Goal: Use online tool/utility: Utilize a website feature to perform a specific function

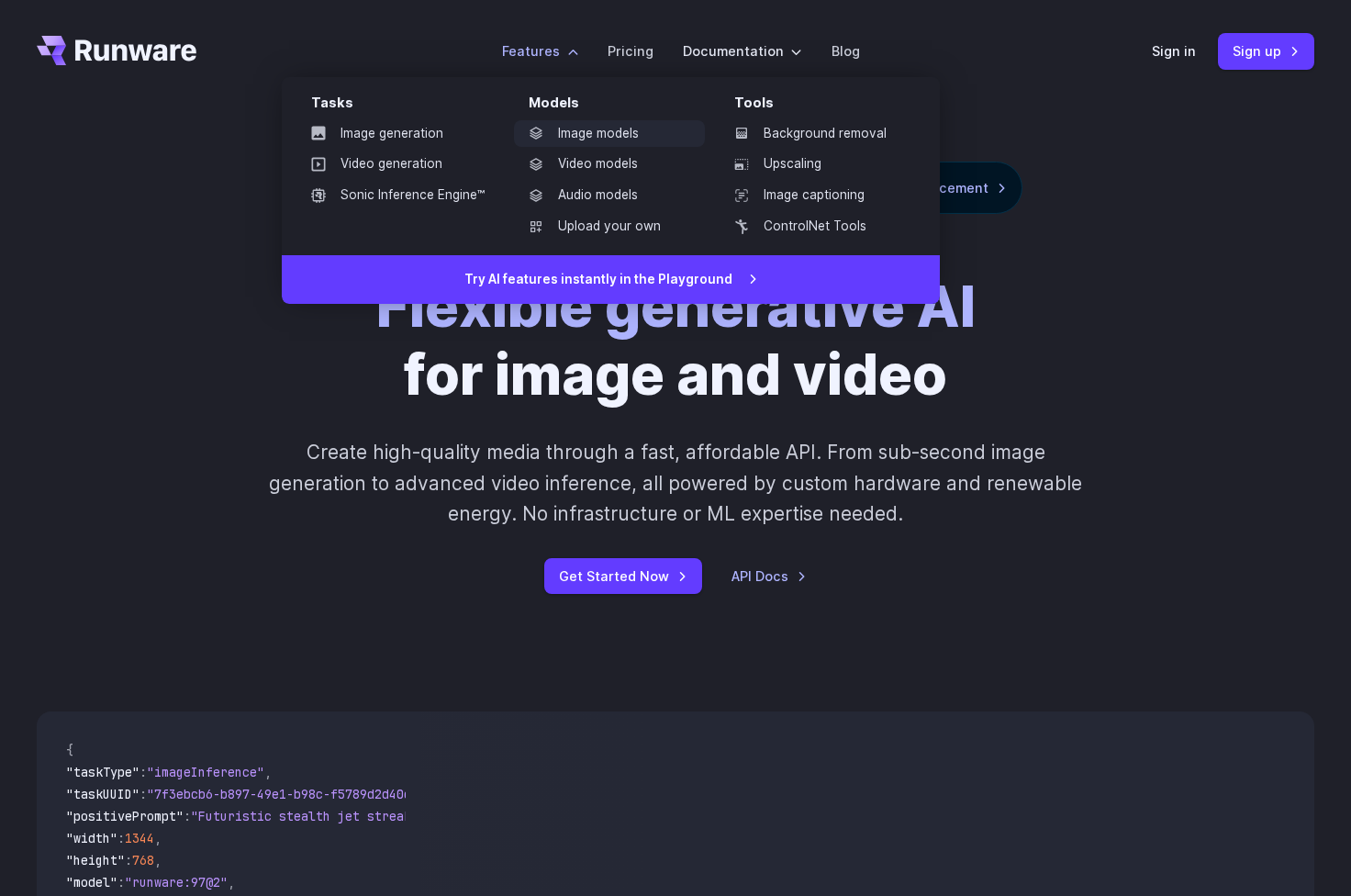
click at [594, 132] on link "Image models" at bounding box center [609, 134] width 191 height 28
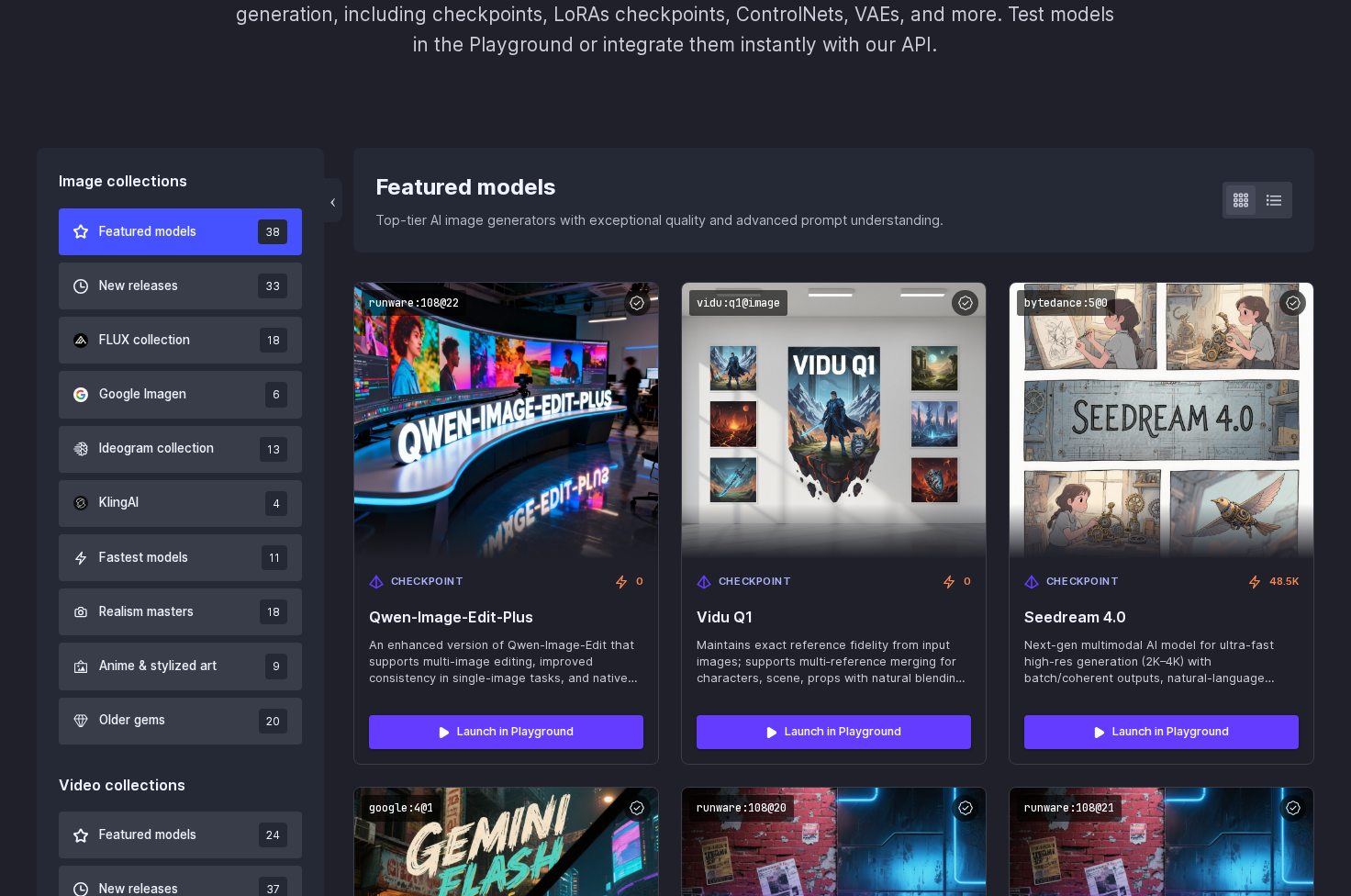
scroll to position [400, 0]
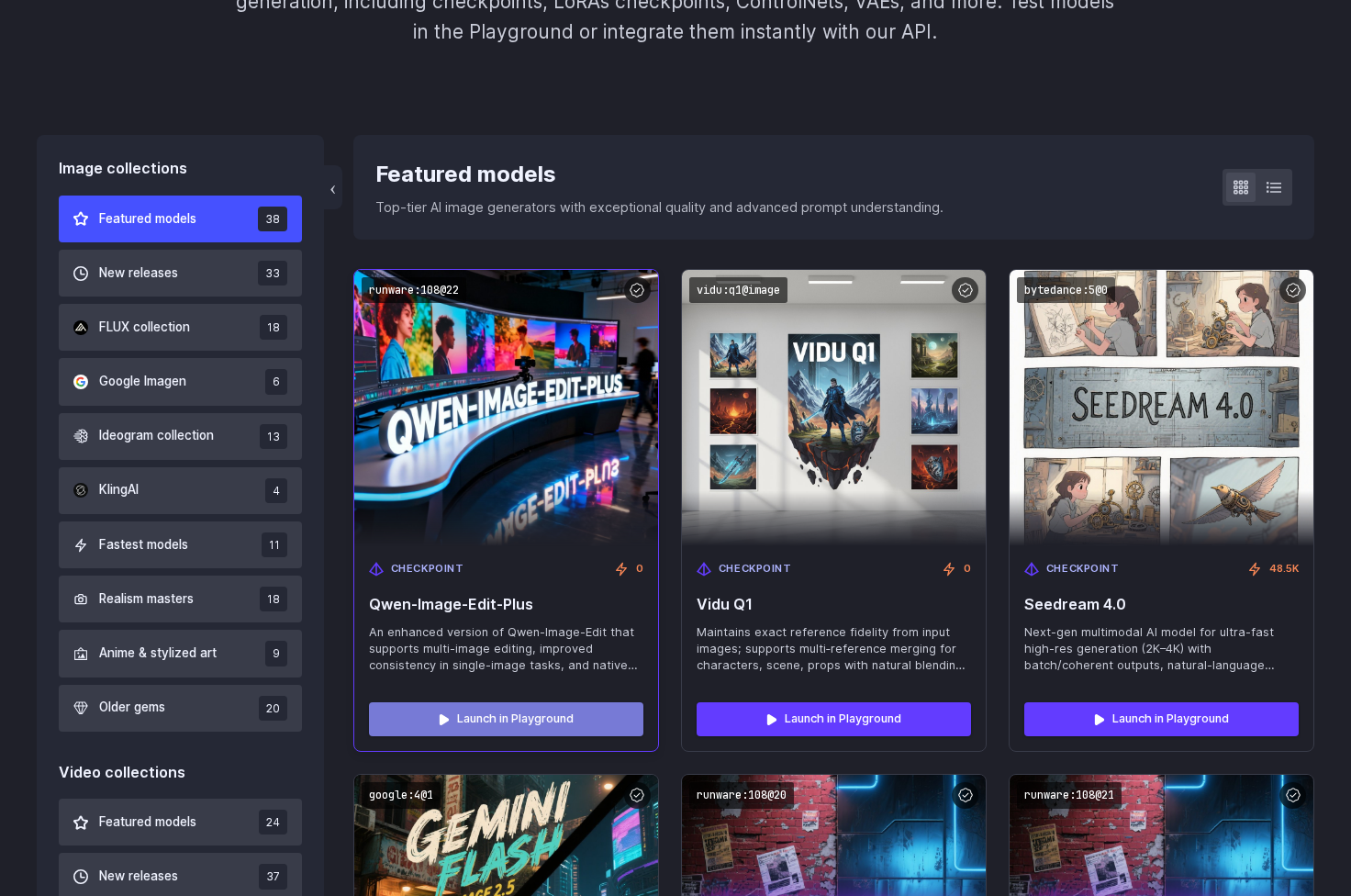
click at [474, 714] on link "Launch in Playground" at bounding box center [506, 719] width 275 height 33
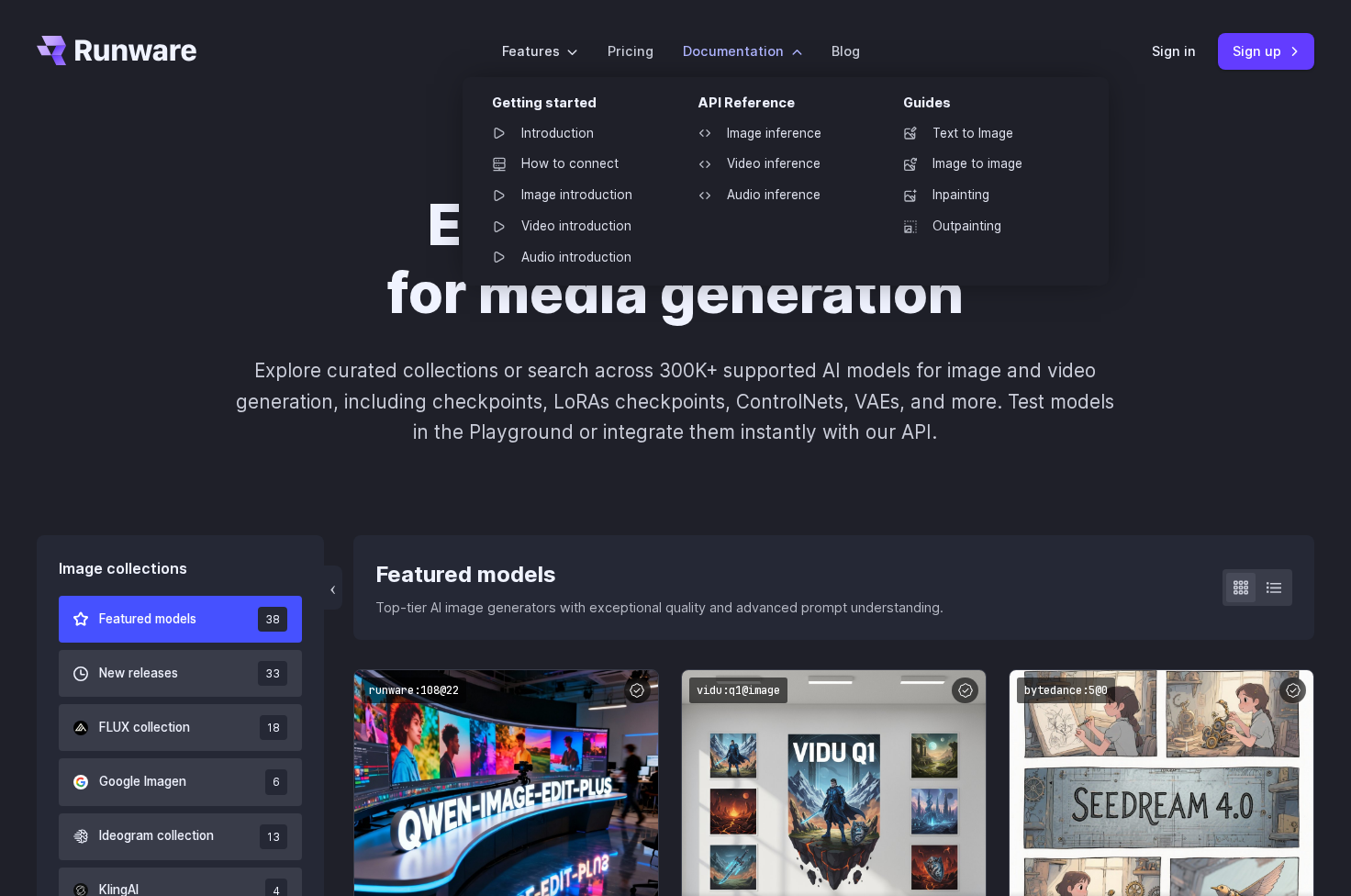
scroll to position [0, 0]
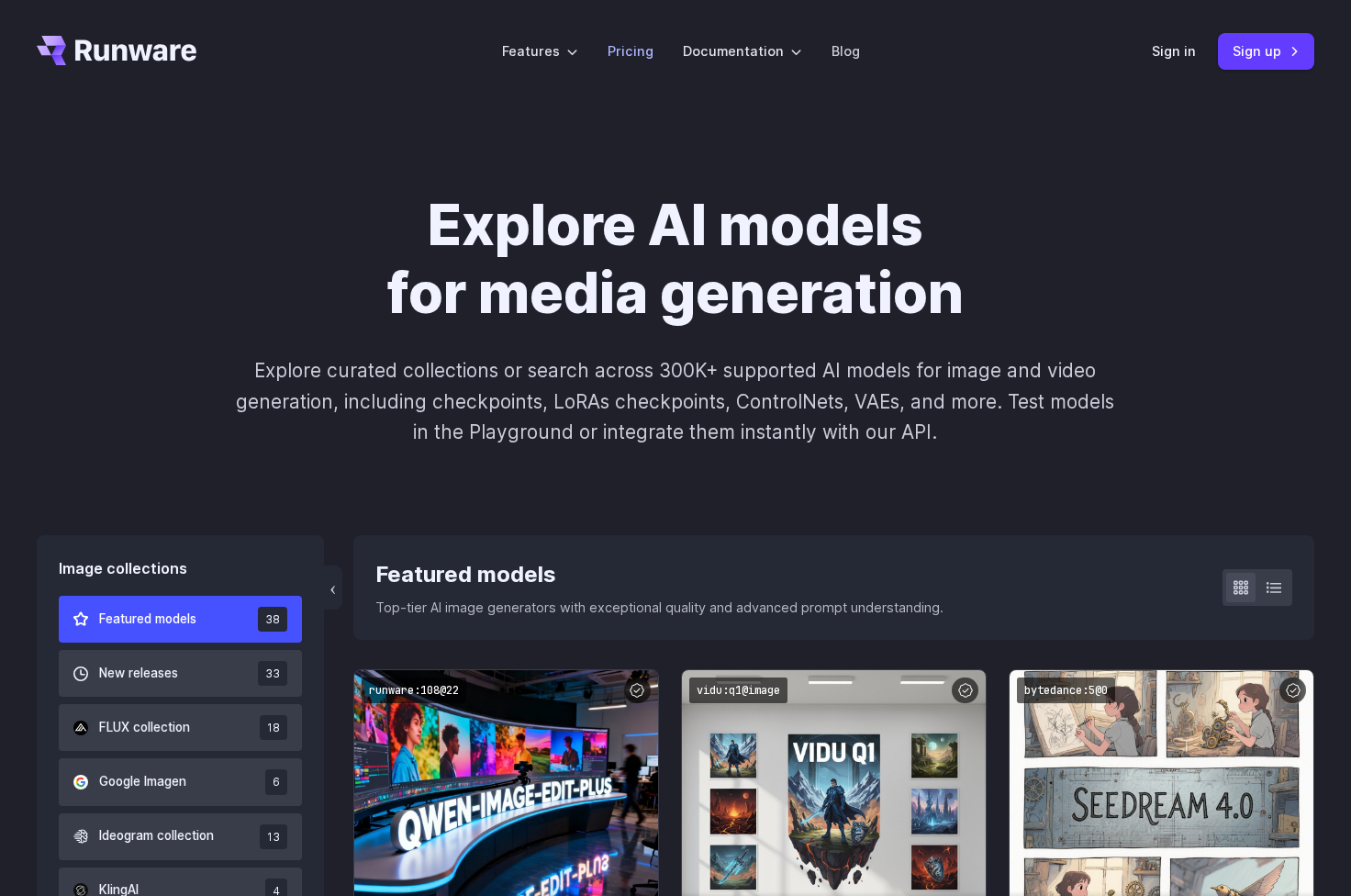
click at [641, 53] on link "Pricing" at bounding box center [631, 51] width 46 height 21
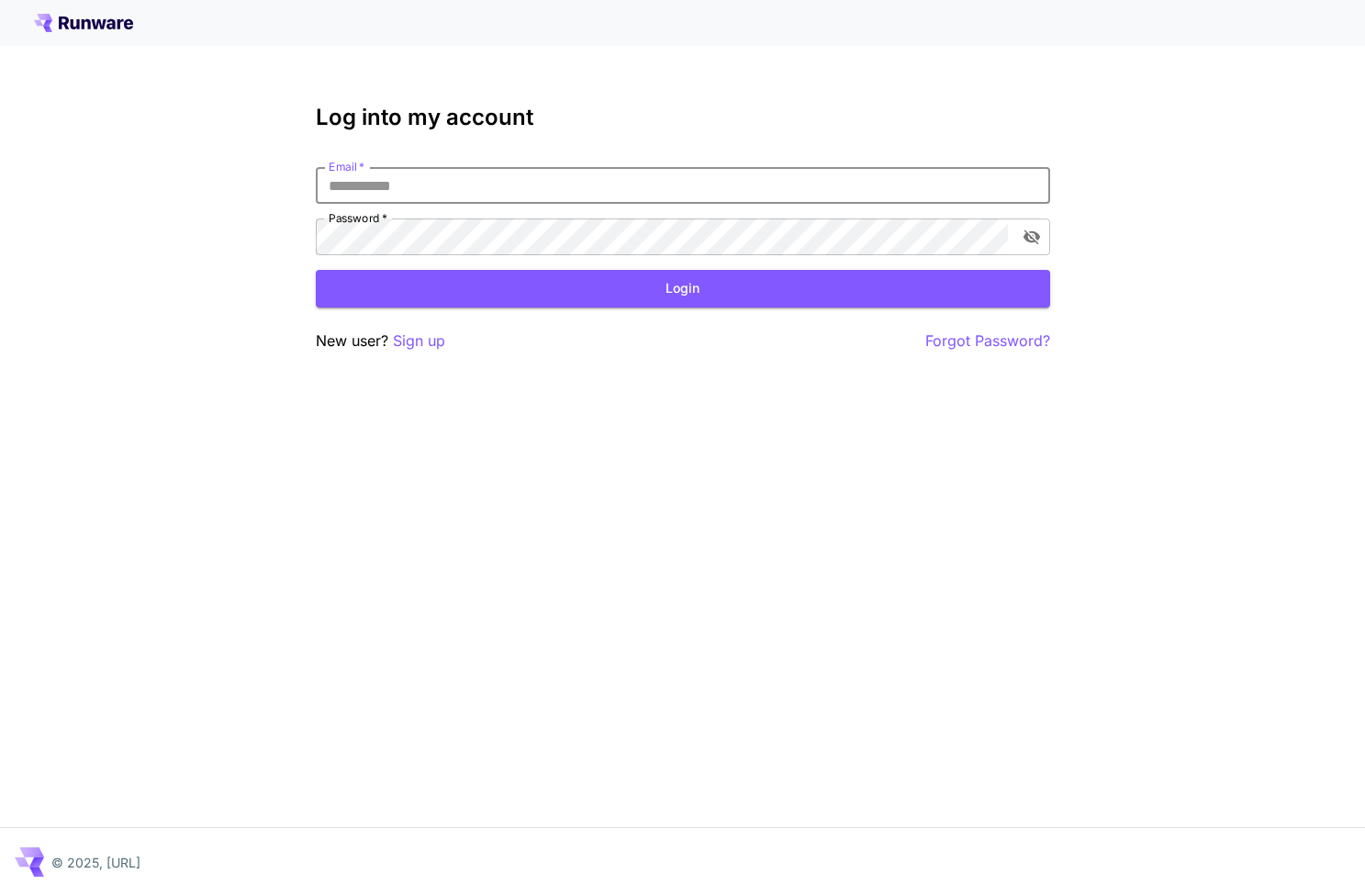
type input "**********"
click at [564, 289] on button "Login" at bounding box center [683, 288] width 734 height 38
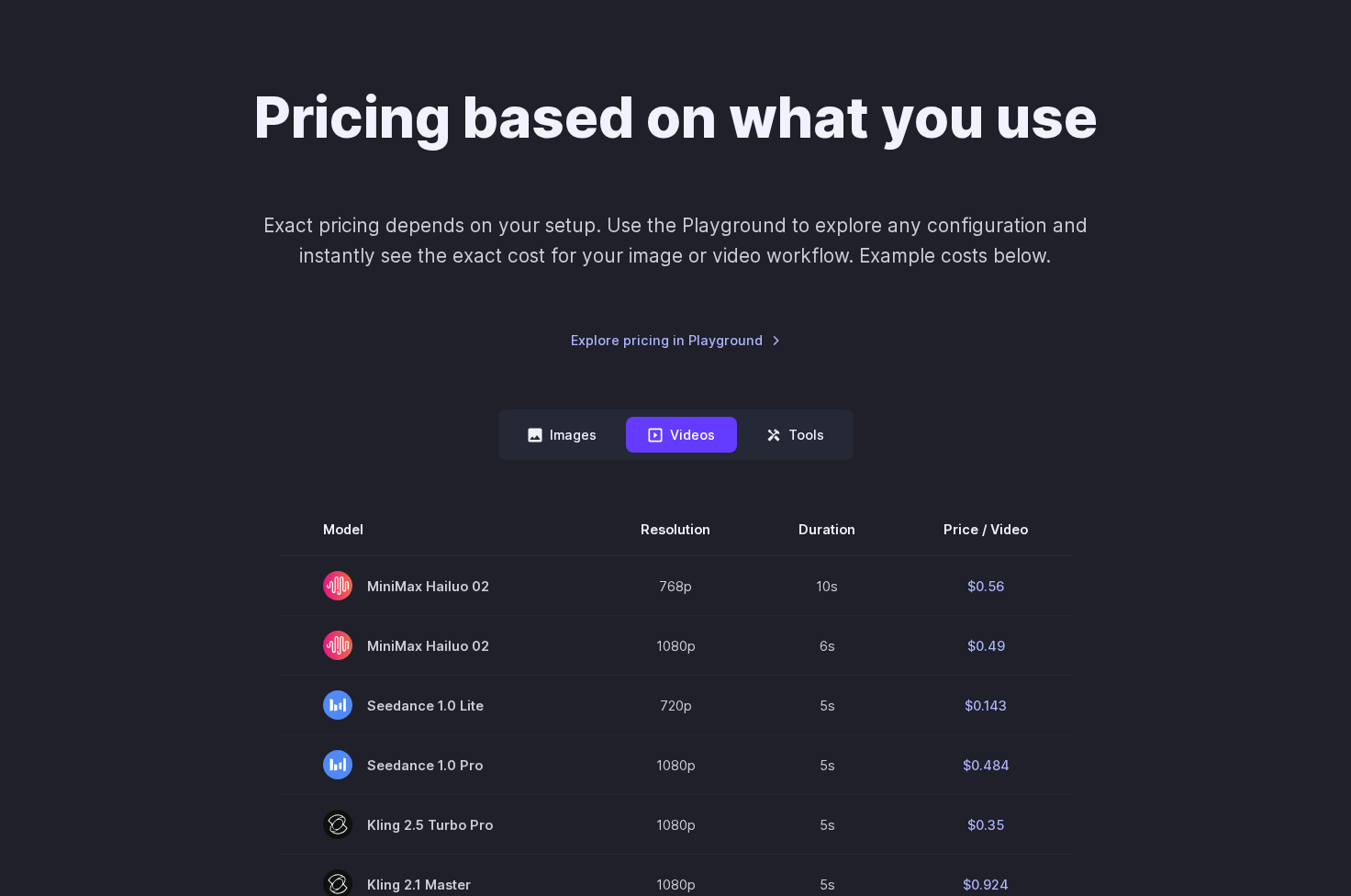
scroll to position [151, 0]
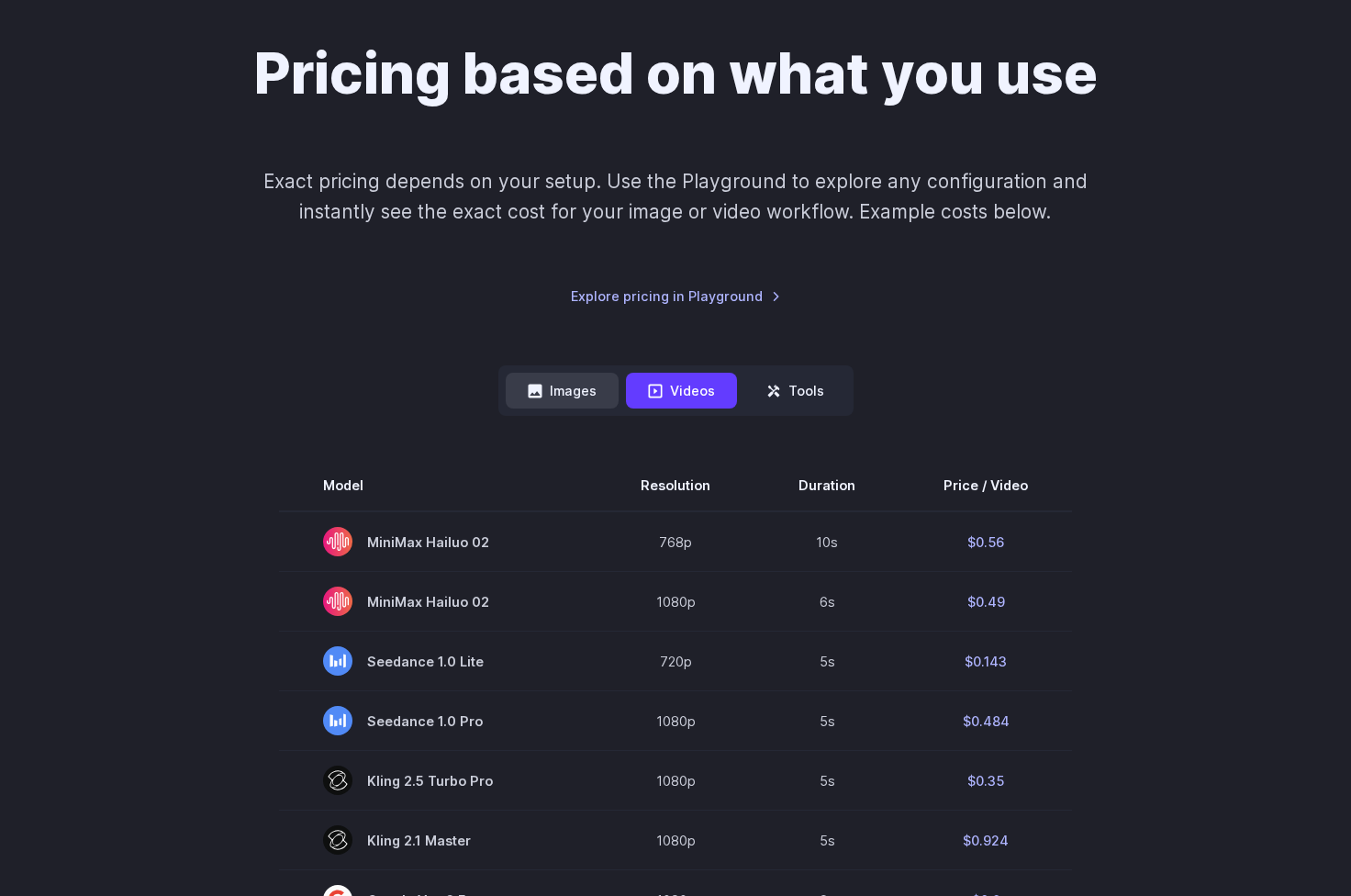
click at [580, 397] on button "Images" at bounding box center [562, 390] width 113 height 36
